Goal: Task Accomplishment & Management: Complete application form

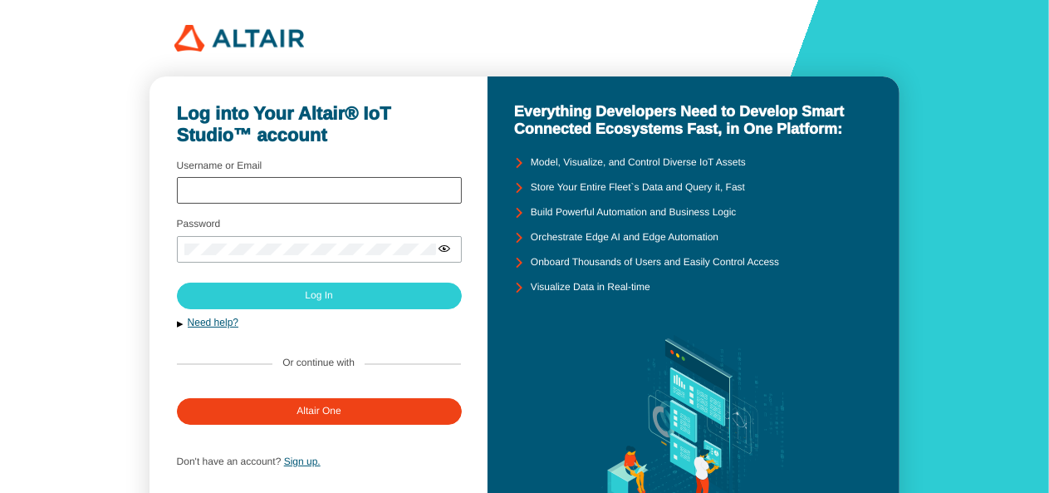
click at [386, 197] on div at bounding box center [319, 190] width 285 height 27
click at [385, 196] on input "Username or Email" at bounding box center [319, 191] width 270 height 12
type input "[EMAIL_ADDRESS][DOMAIN_NAME]"
click at [332, 257] on div at bounding box center [319, 249] width 285 height 27
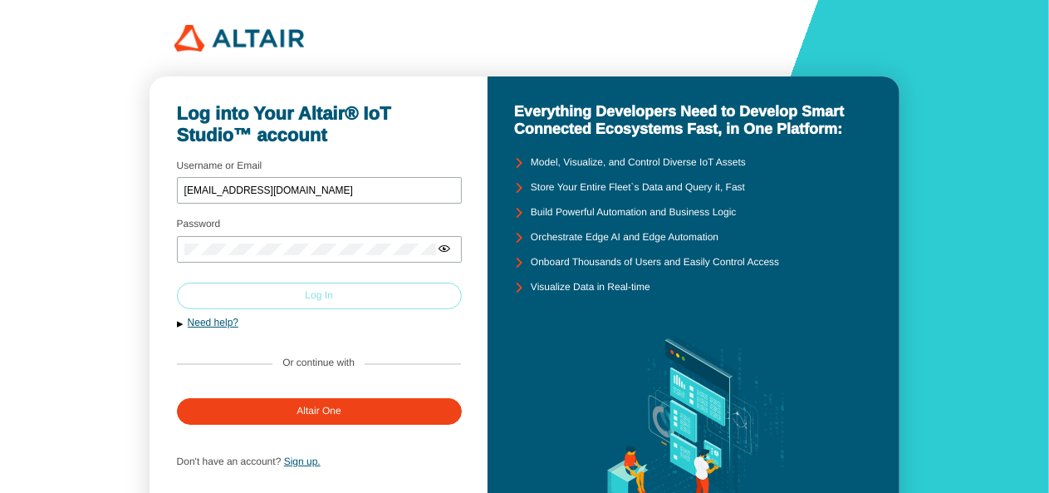
click at [336, 302] on paper-button "Log In" at bounding box center [319, 295] width 285 height 27
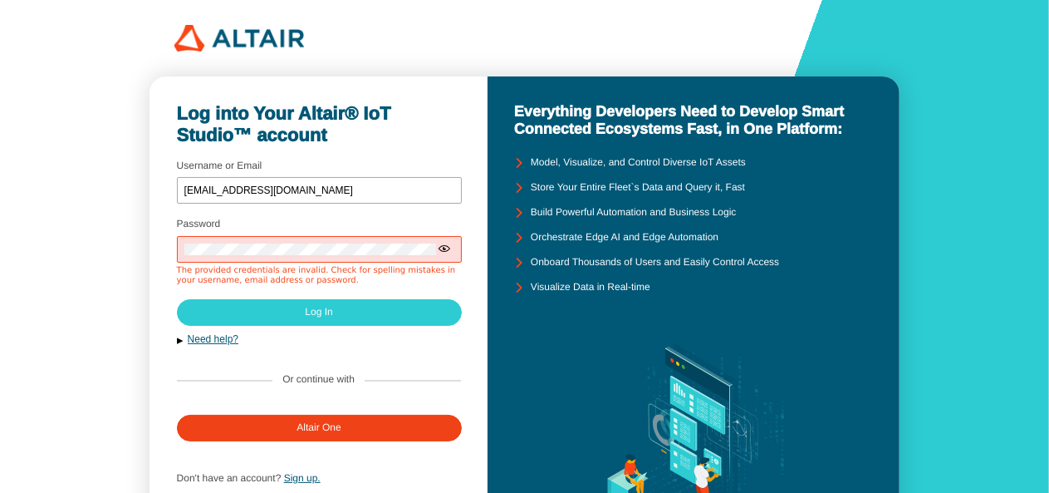
click at [439, 253] on iron-icon at bounding box center [444, 248] width 13 height 13
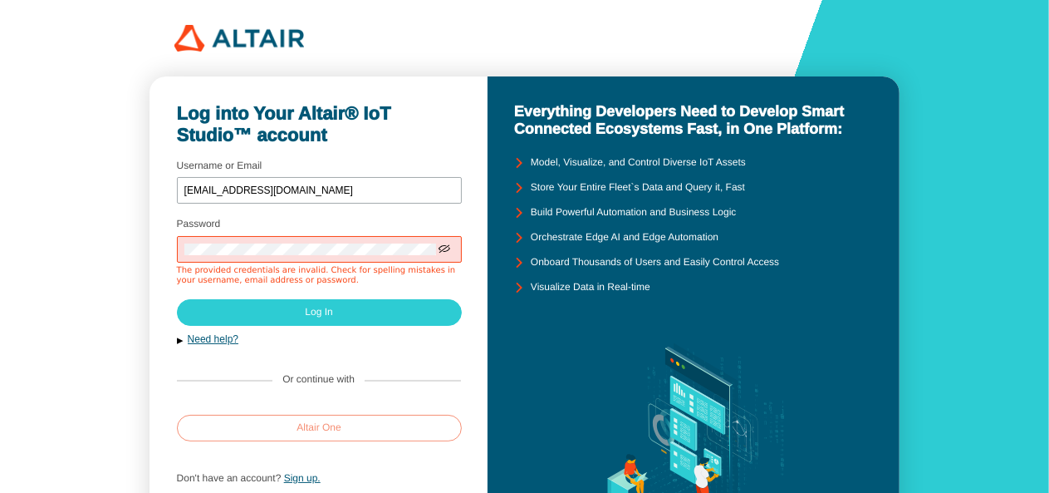
click at [326, 433] on div "Altair One" at bounding box center [319, 428] width 44 height 12
